Goal: Task Accomplishment & Management: Use online tool/utility

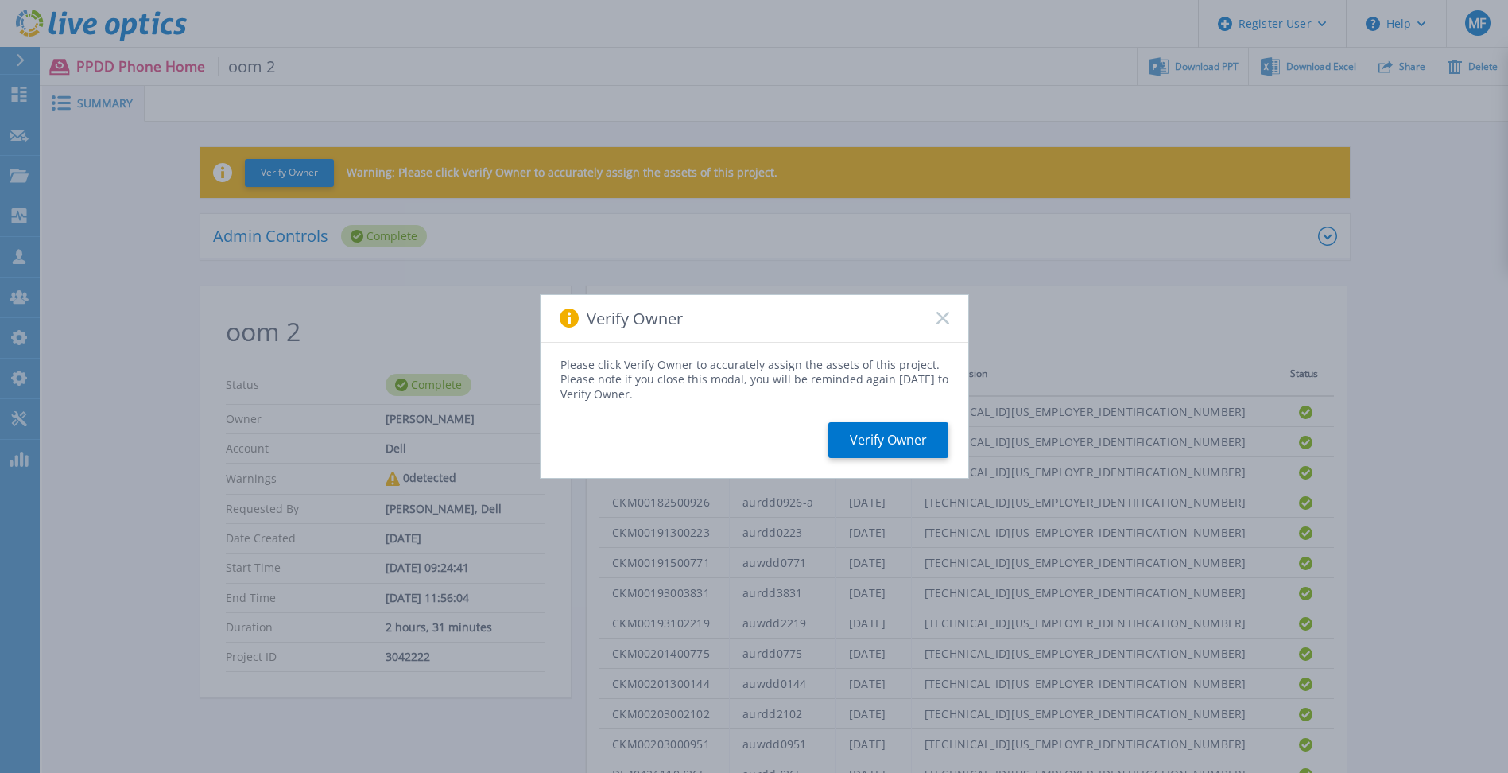
click at [944, 311] on div "Verify Owner" at bounding box center [755, 319] width 428 height 48
click at [948, 318] on icon at bounding box center [943, 318] width 13 height 13
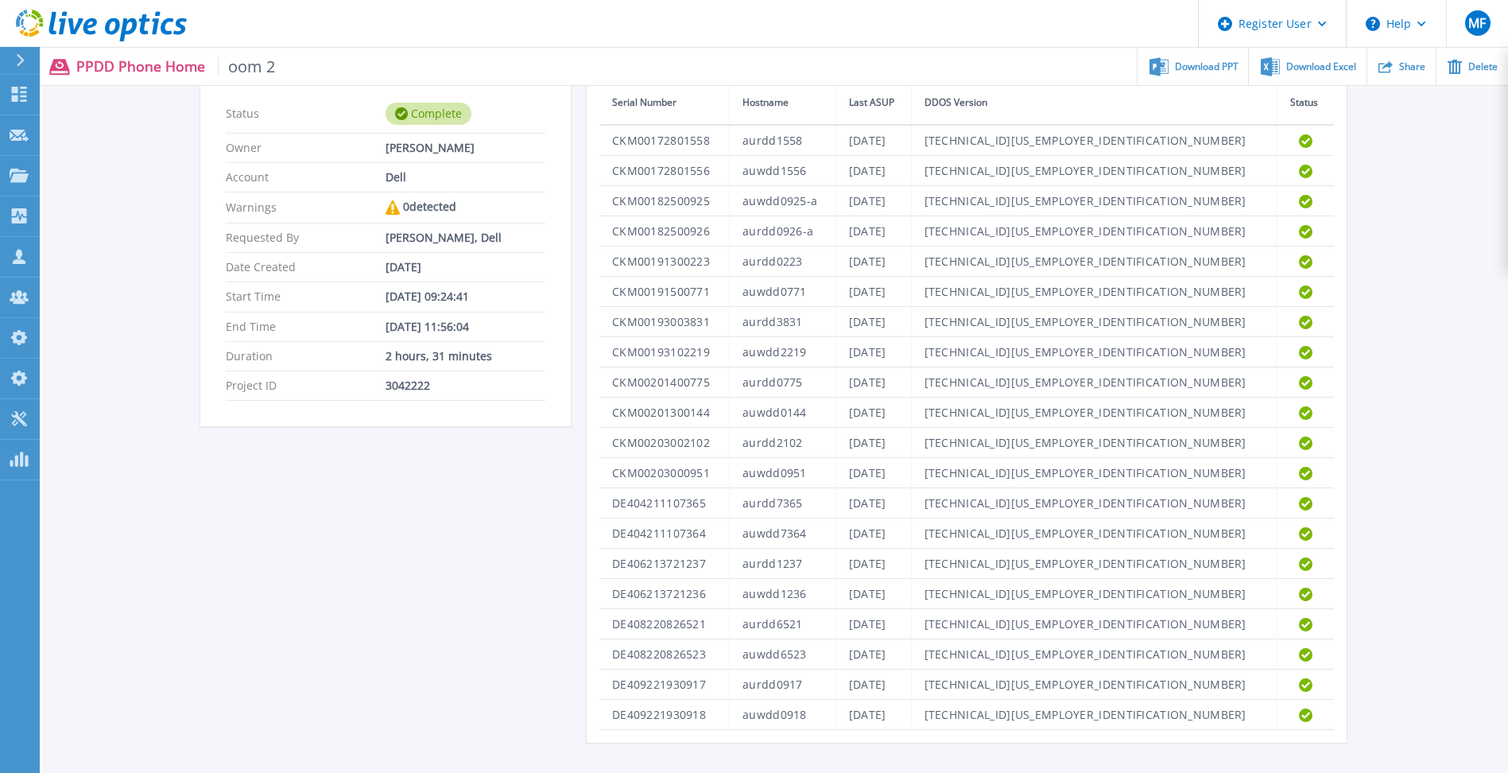
scroll to position [135, 0]
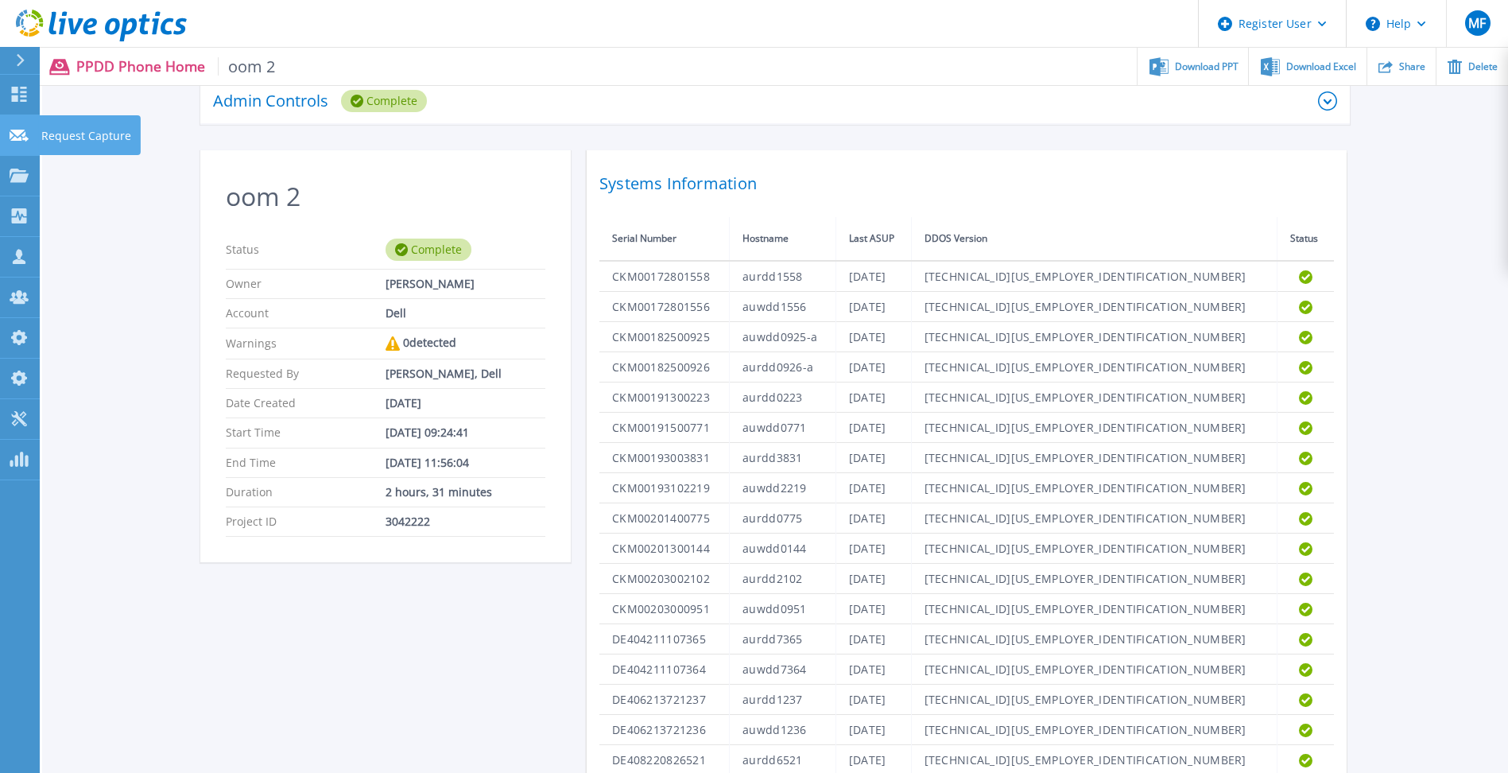
click at [66, 130] on p "Request Capture" at bounding box center [86, 135] width 90 height 41
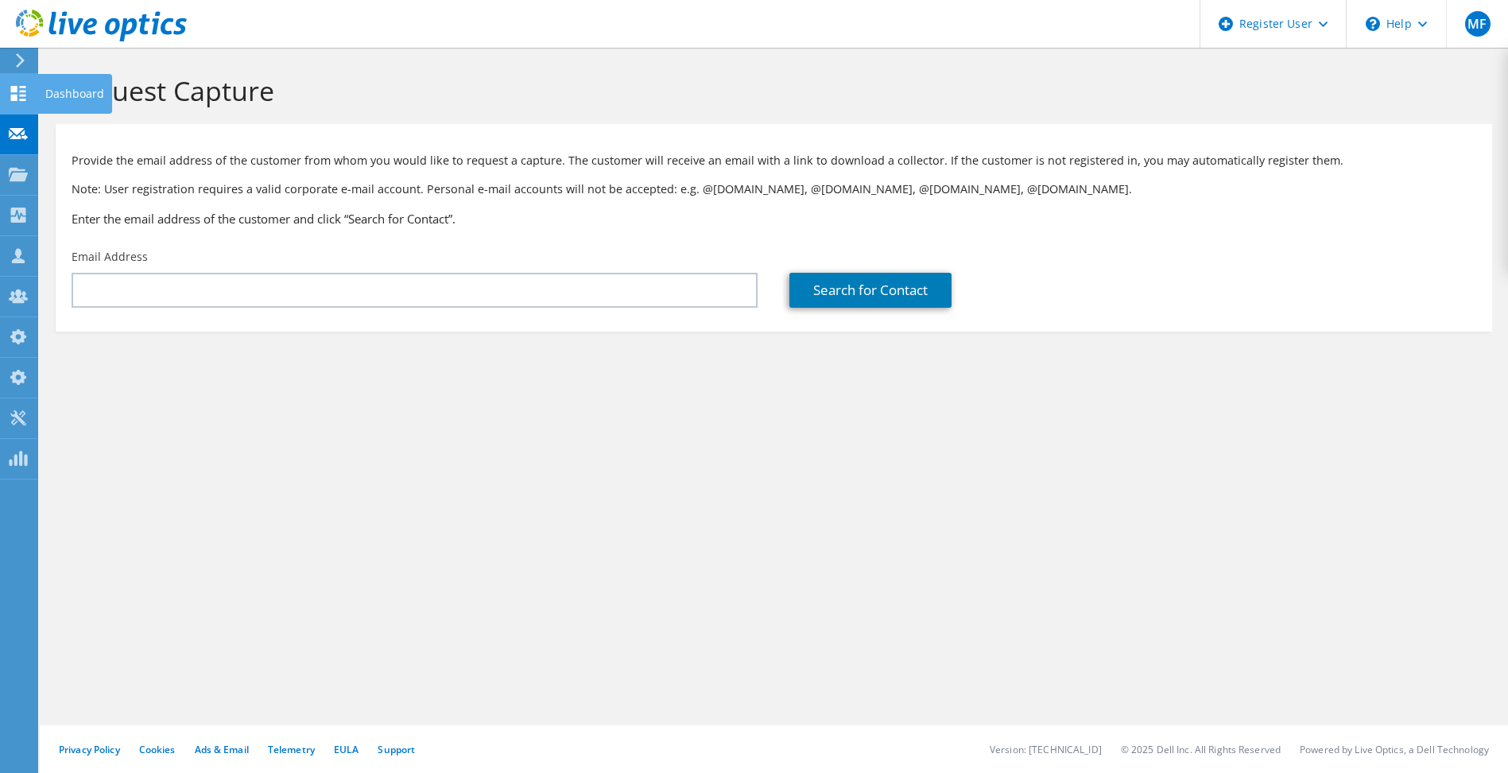
click at [55, 94] on div "Dashboard" at bounding box center [74, 94] width 75 height 40
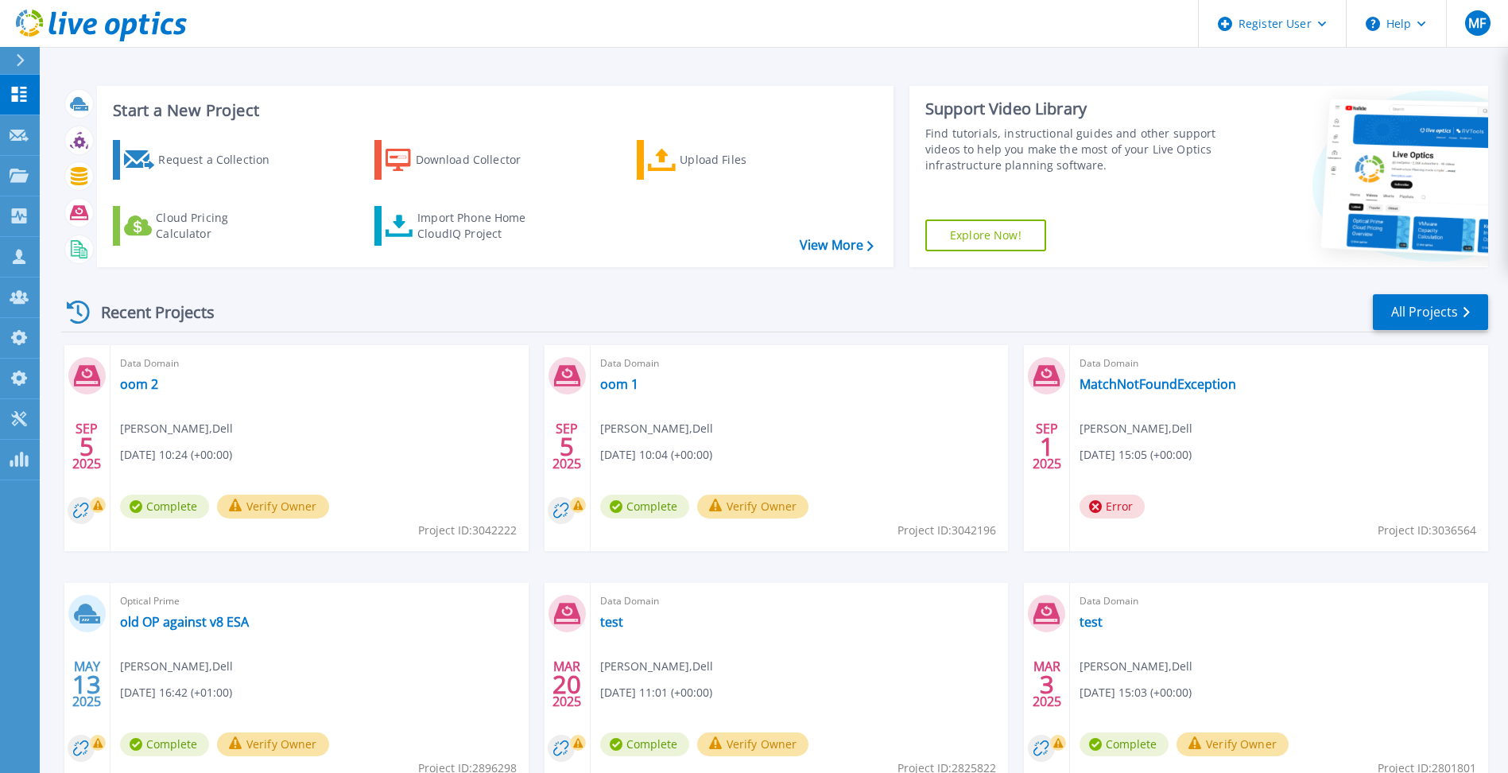
drag, startPoint x: 419, startPoint y: 322, endPoint x: 438, endPoint y: 325, distance: 19.3
click at [420, 322] on div "Recent Projects All Projects" at bounding box center [774, 313] width 1427 height 40
